Goal: Navigation & Orientation: Find specific page/section

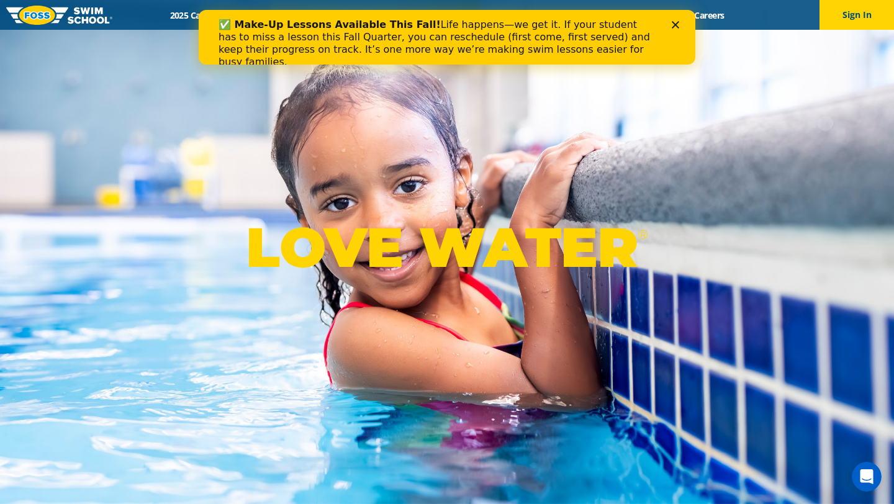
click at [678, 20] on div "✅ Make-Up Lessons Available This Fall! Life happens—we get it. If your student …" at bounding box center [447, 43] width 497 height 57
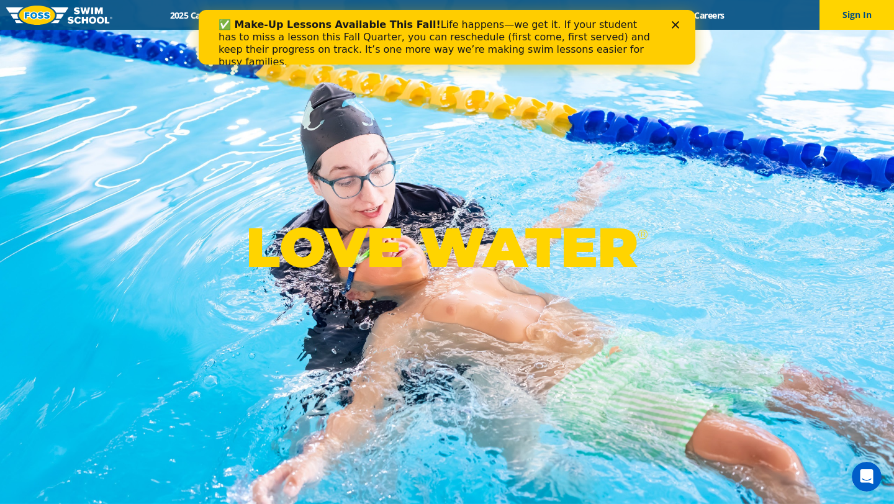
click at [675, 24] on icon "Close" at bounding box center [675, 24] width 7 height 7
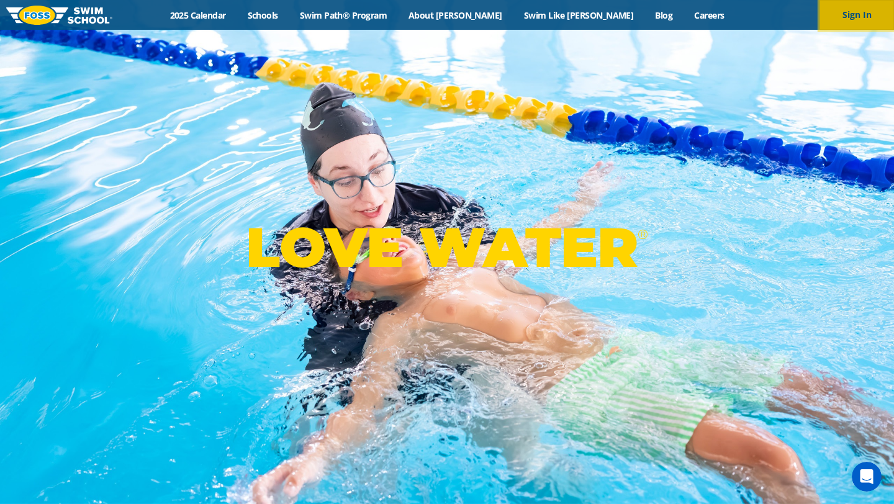
click at [841, 15] on button "Sign In" at bounding box center [856, 15] width 74 height 30
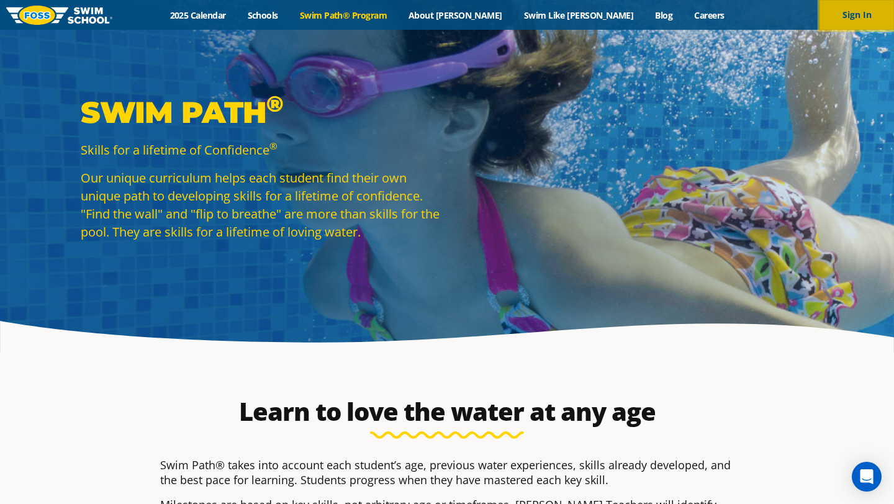
click at [852, 9] on button "Sign In" at bounding box center [856, 15] width 74 height 30
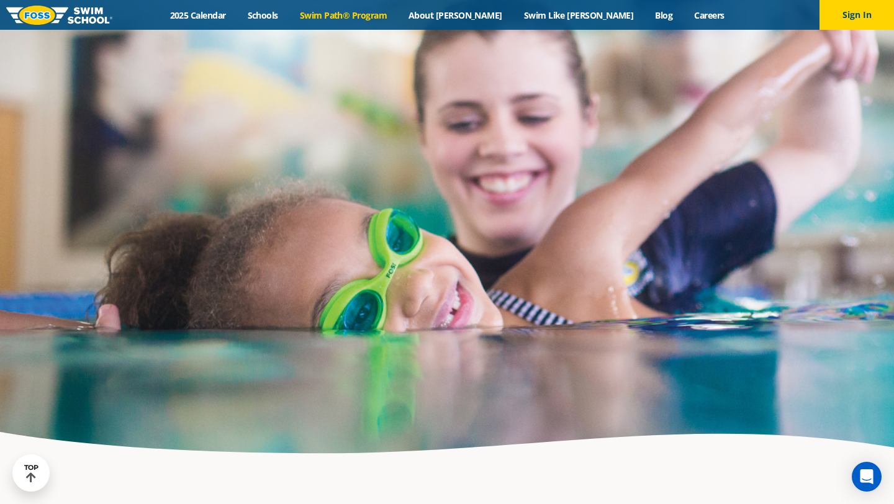
scroll to position [3058, 0]
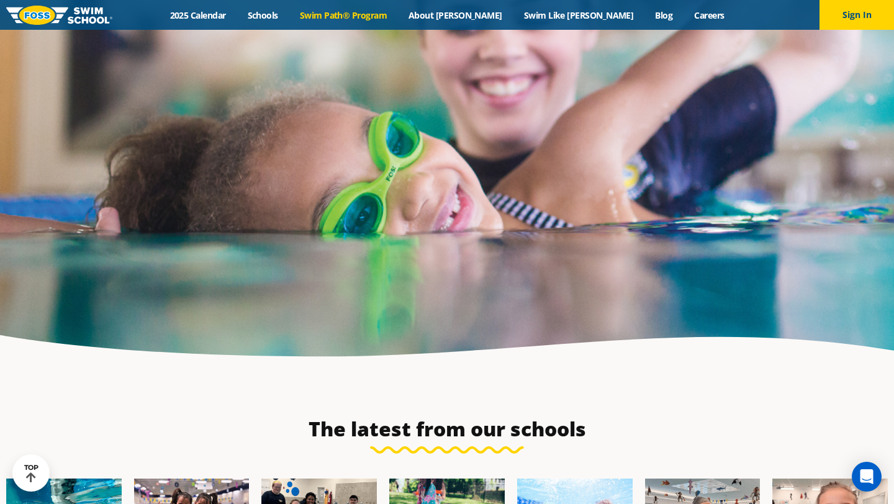
click at [397, 19] on link "Swim Path® Program" at bounding box center [343, 15] width 109 height 12
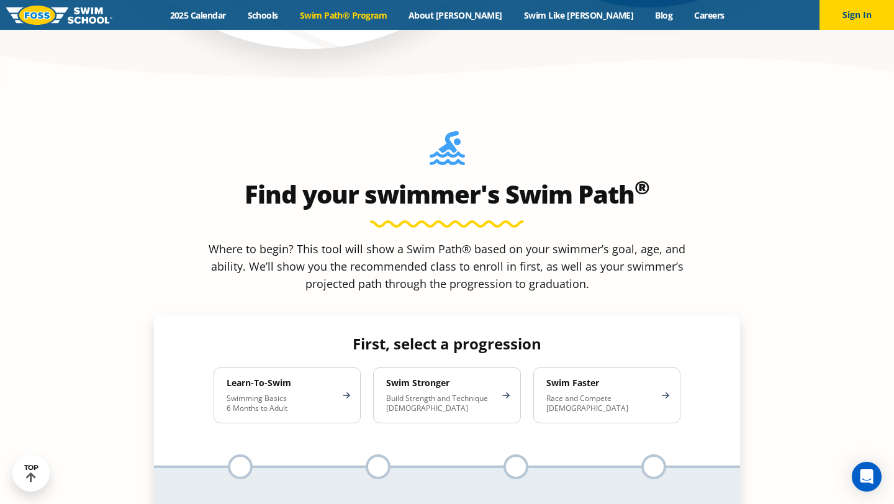
scroll to position [1065, 0]
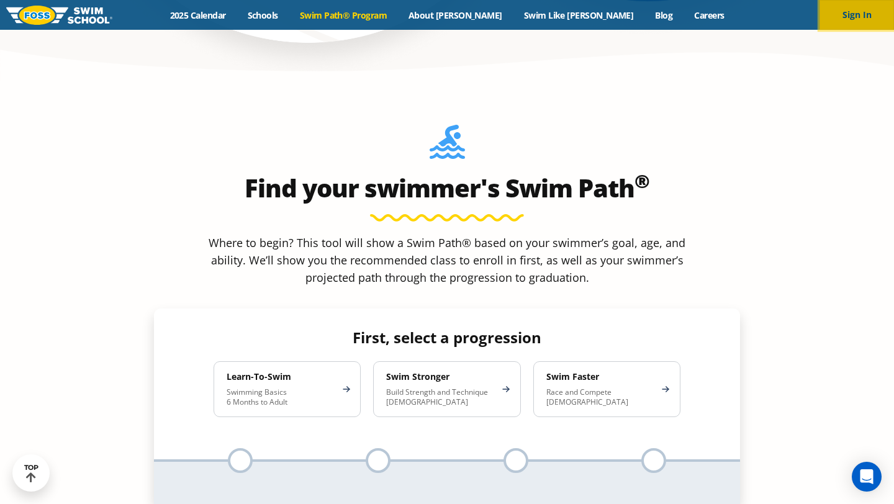
click at [853, 20] on button "Sign In" at bounding box center [856, 15] width 74 height 30
